Goal: Register for event/course

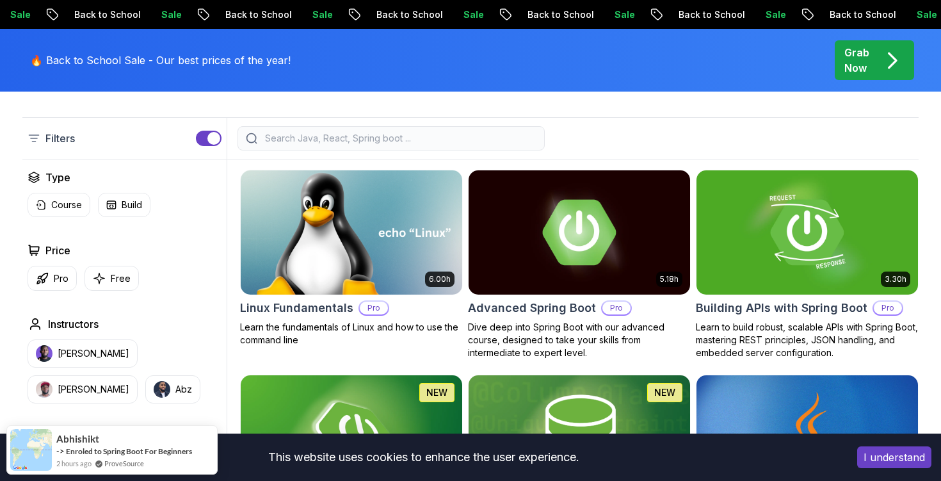
scroll to position [330, 0]
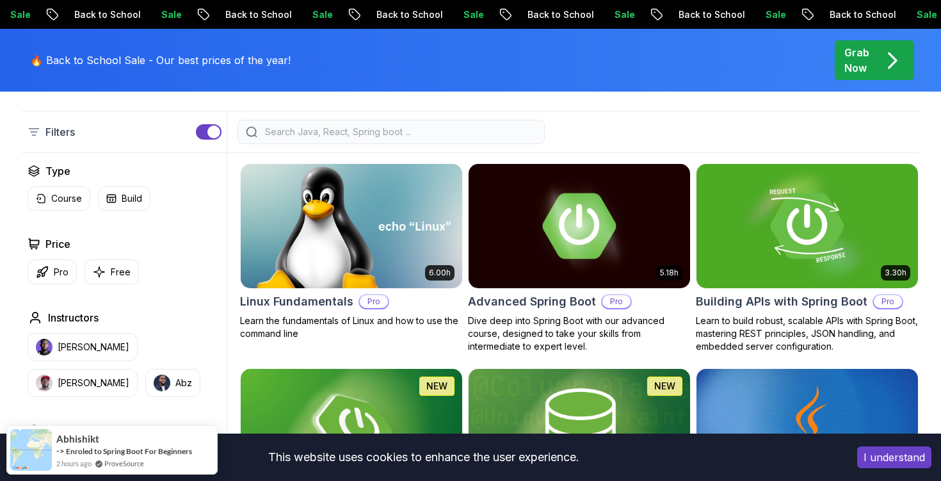
click at [374, 229] on img at bounding box center [351, 226] width 232 height 130
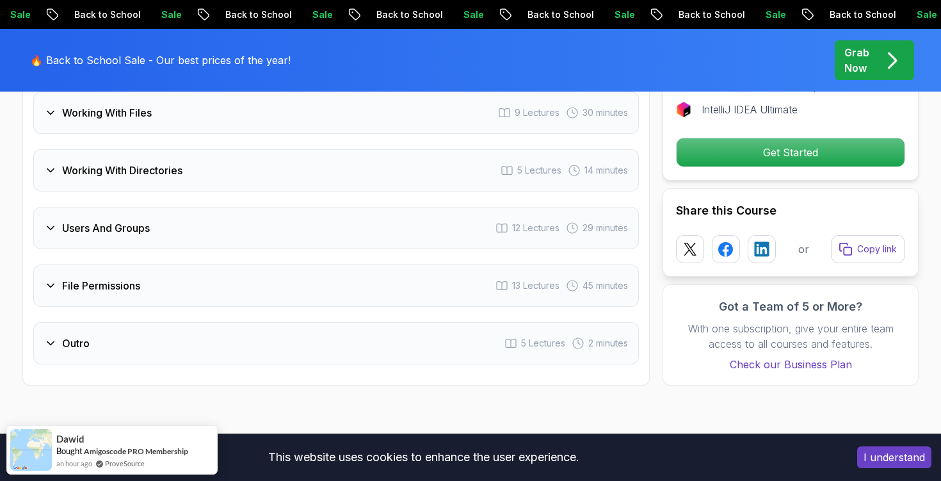
scroll to position [2383, 0]
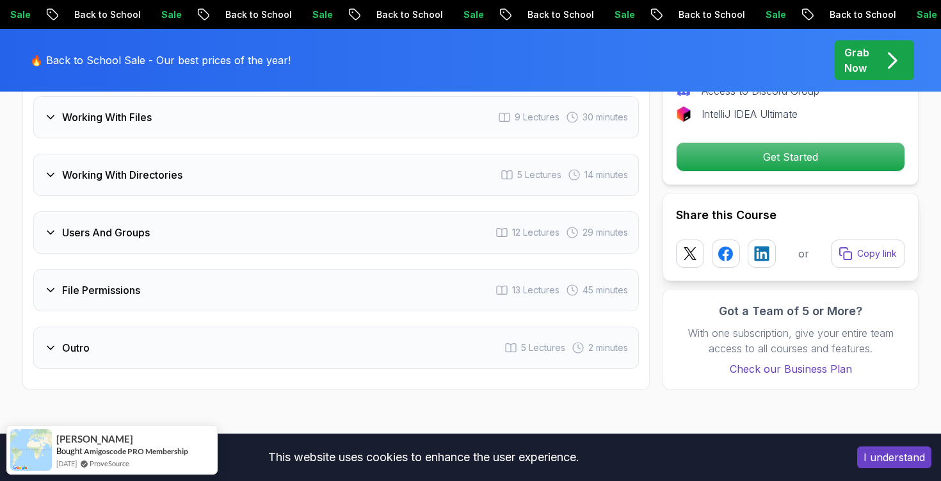
click at [657, 134] on body "Sale Back to School Sale Back to School Sale Back to School Sale Back to School…" at bounding box center [470, 366] width 941 height 5499
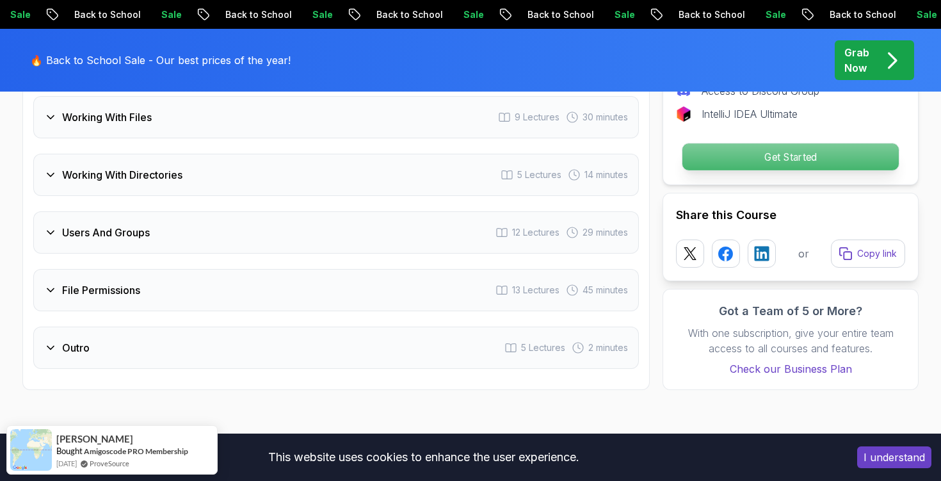
click at [726, 143] on p "Get Started" at bounding box center [790, 156] width 216 height 27
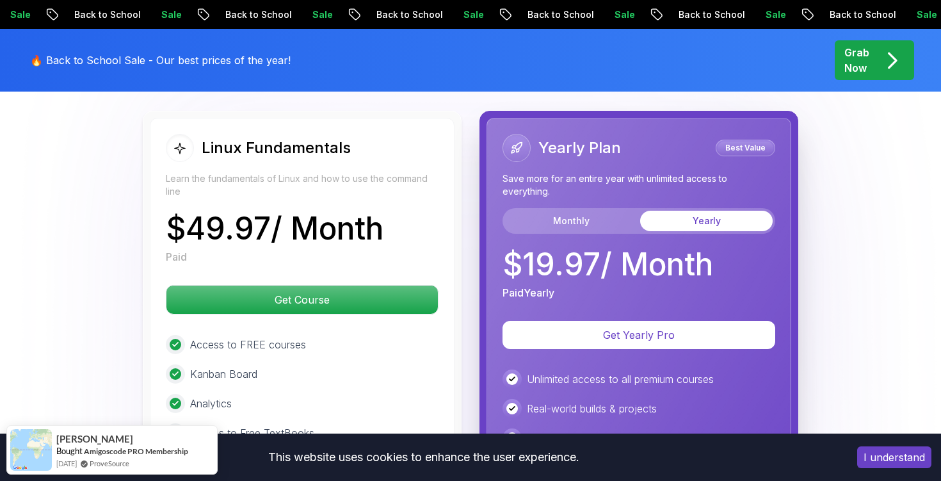
scroll to position [2929, 0]
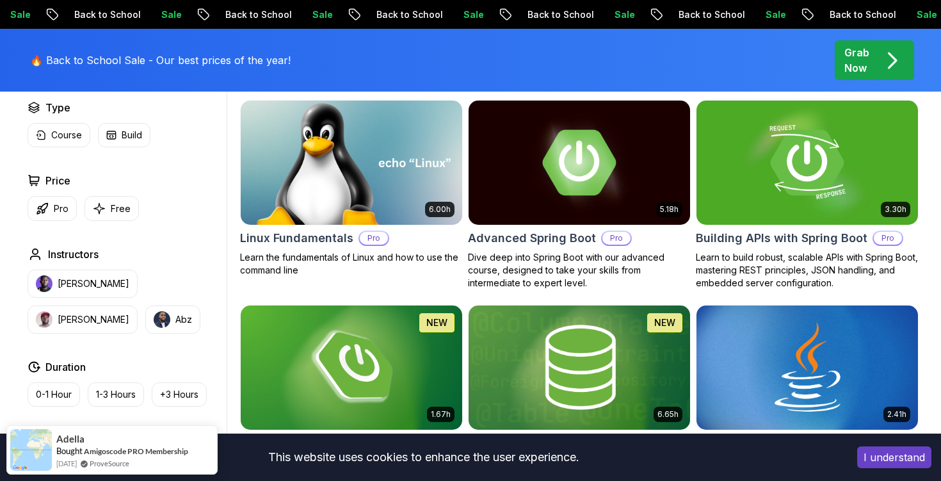
scroll to position [405, 0]
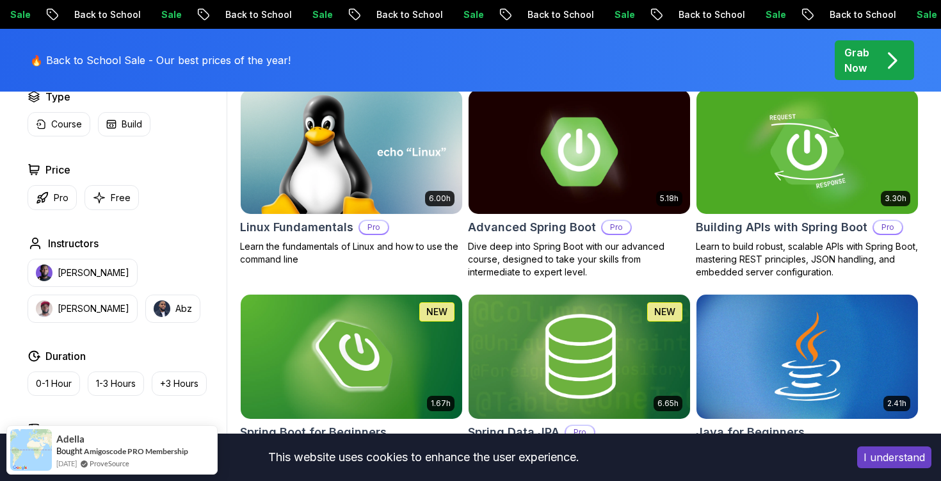
click at [581, 149] on img at bounding box center [579, 151] width 232 height 130
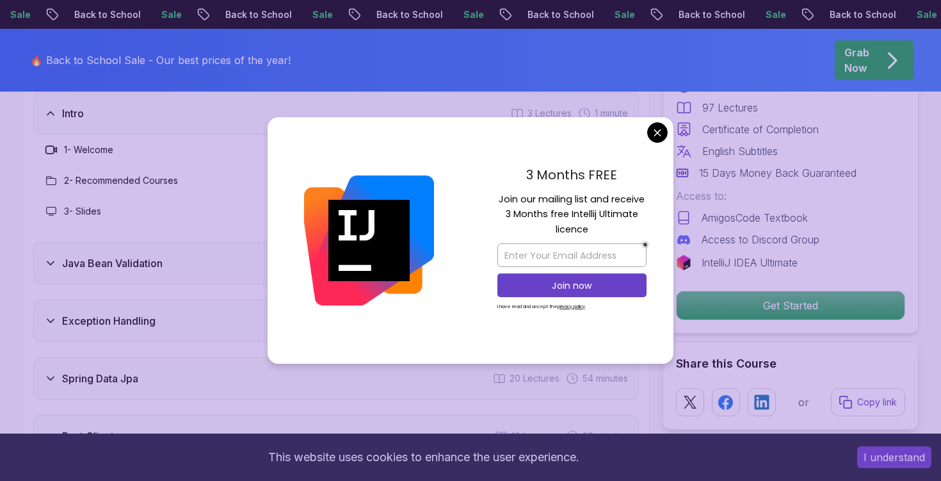
scroll to position [1807, 0]
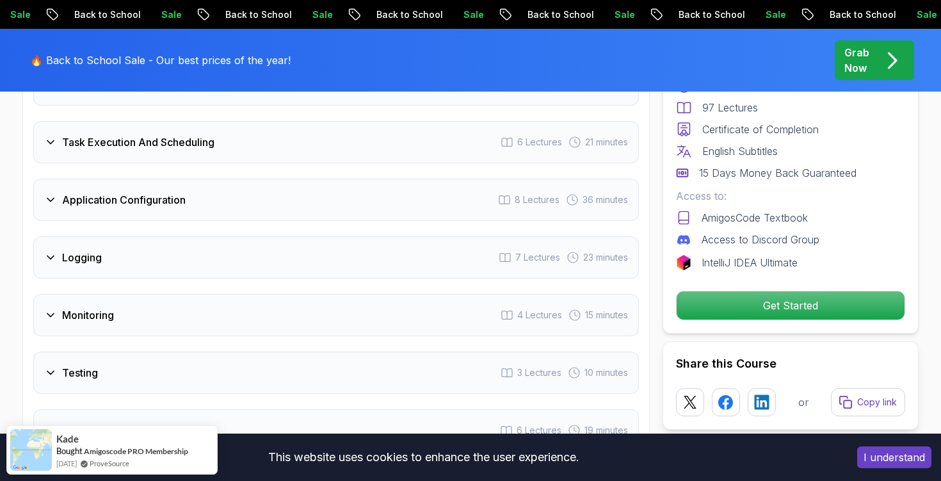
scroll to position [2161, 0]
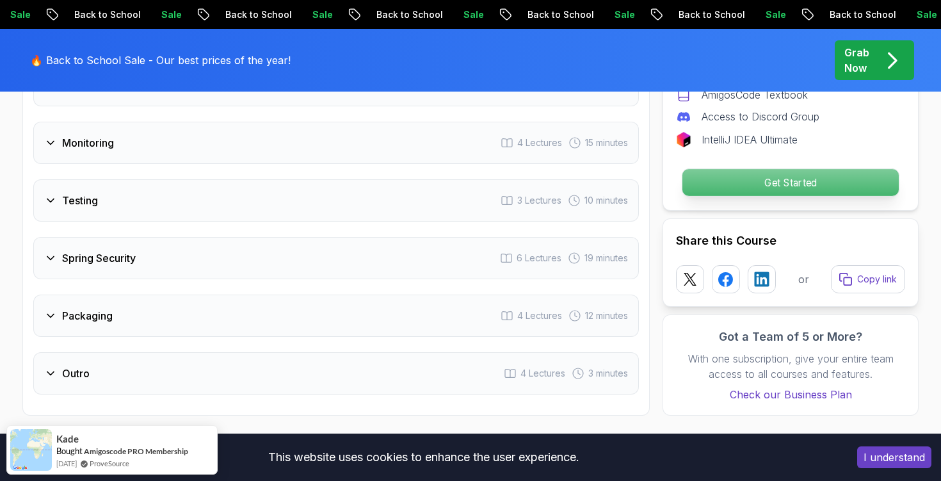
click at [752, 169] on p "Get Started" at bounding box center [790, 182] width 216 height 27
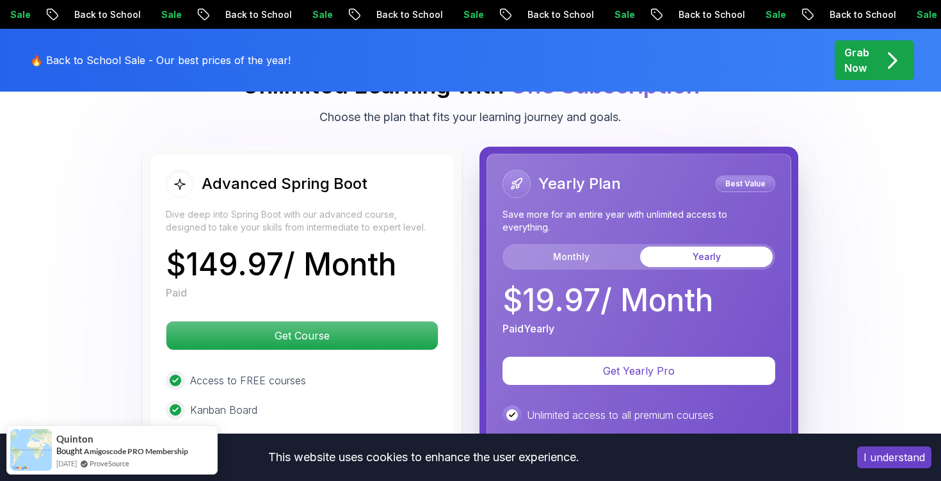
scroll to position [2867, 0]
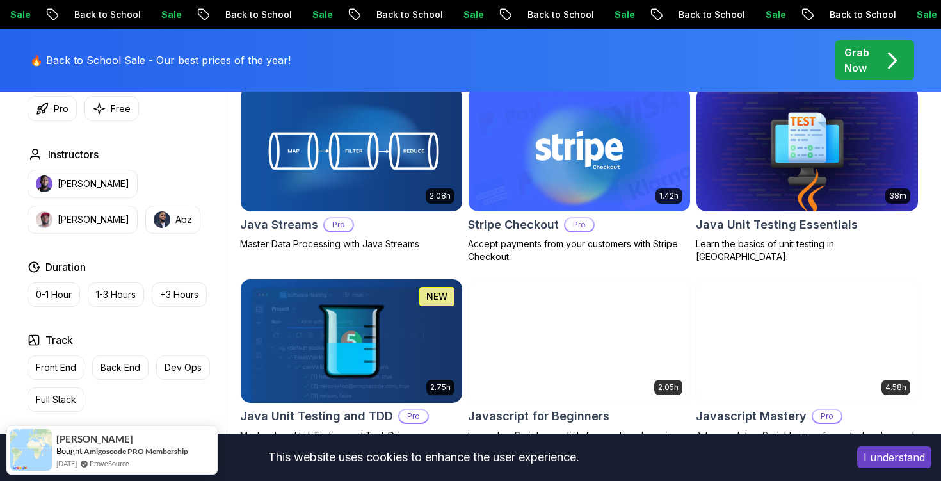
scroll to position [2274, 0]
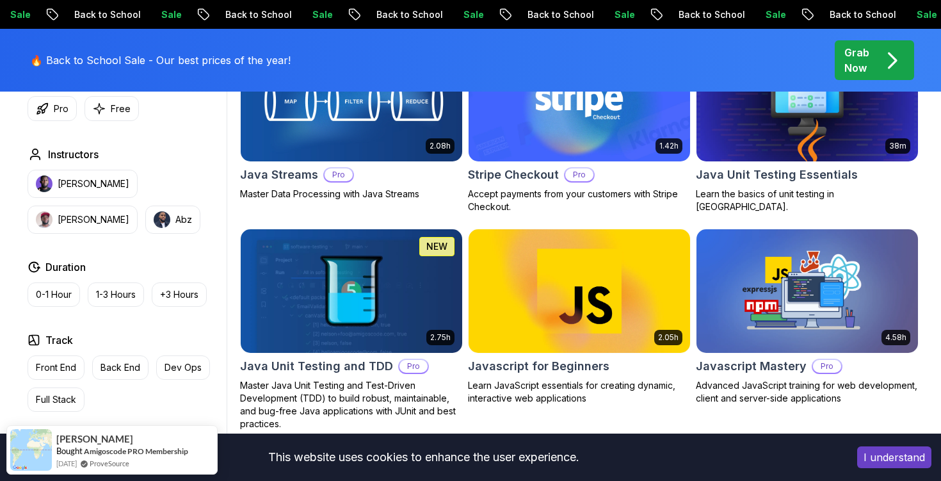
click at [323, 123] on img at bounding box center [351, 99] width 232 height 130
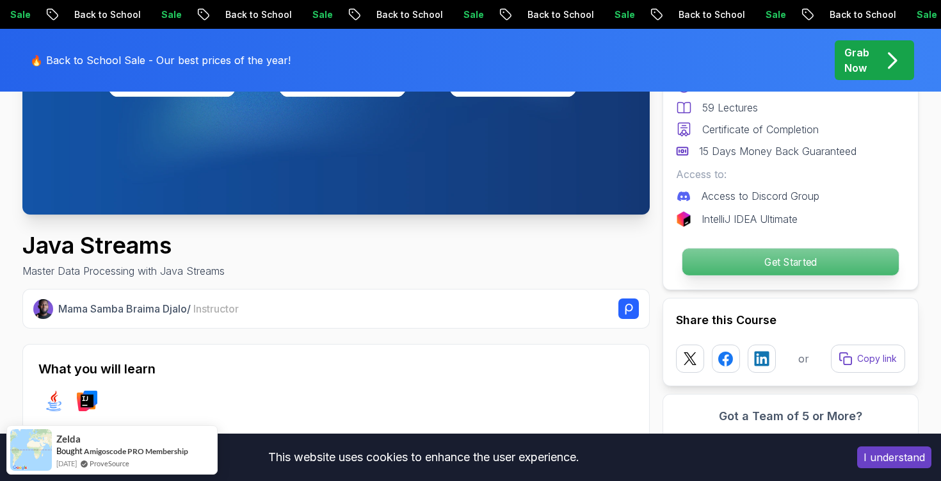
click at [699, 261] on p "Get Started" at bounding box center [790, 261] width 216 height 27
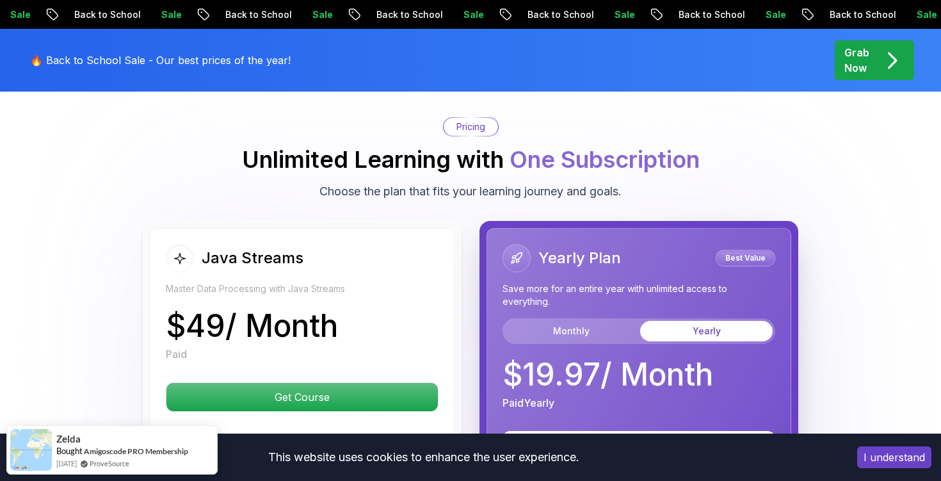
scroll to position [2736, 0]
